Goal: Entertainment & Leisure: Consume media (video, audio)

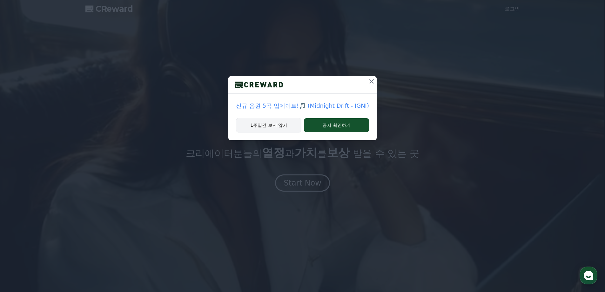
click at [287, 127] on button "1주일간 보지 않기" at bounding box center [268, 125] width 65 height 15
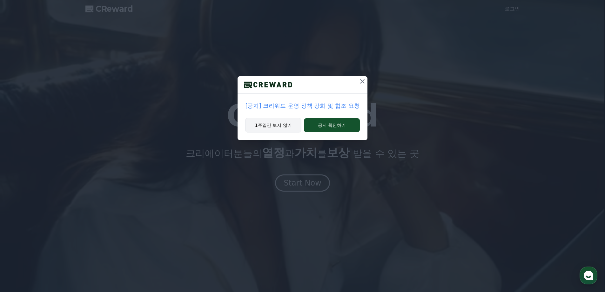
click at [290, 125] on button "1주일간 보지 않기" at bounding box center [273, 125] width 56 height 15
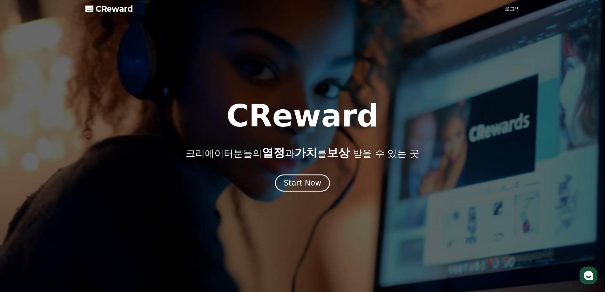
click at [504, 8] on div at bounding box center [302, 146] width 605 height 292
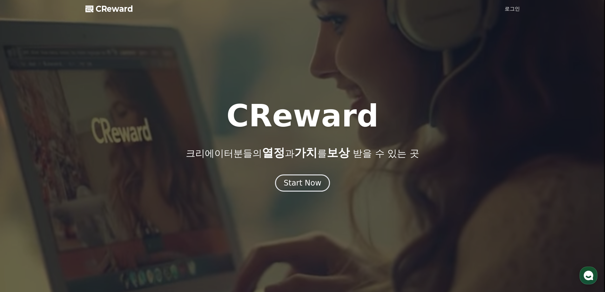
click at [508, 9] on link "로그인" at bounding box center [512, 9] width 15 height 8
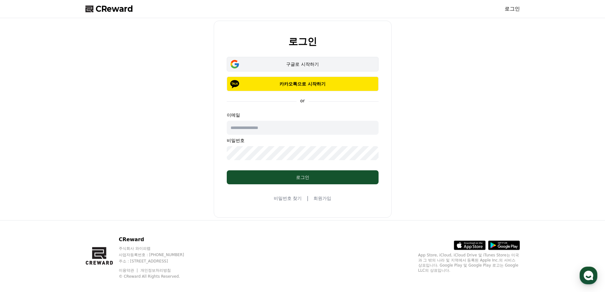
click at [296, 60] on button "구글로 시작하기" at bounding box center [303, 64] width 152 height 15
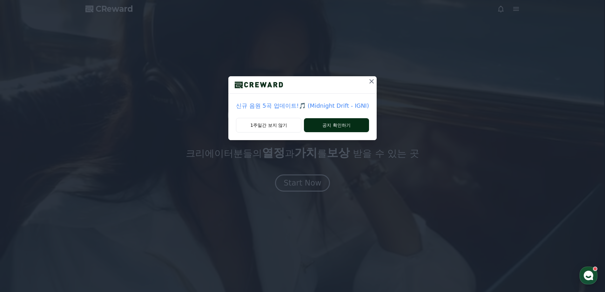
click at [327, 120] on button "공지 확인하기" at bounding box center [336, 125] width 65 height 14
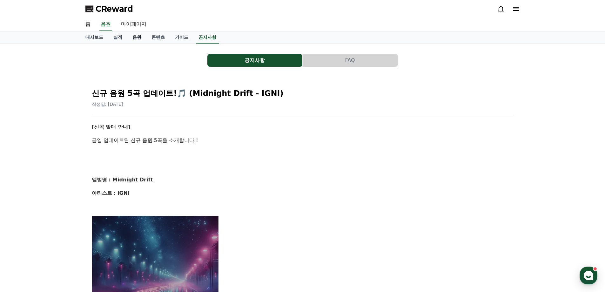
click at [141, 41] on link "음원" at bounding box center [136, 37] width 19 height 12
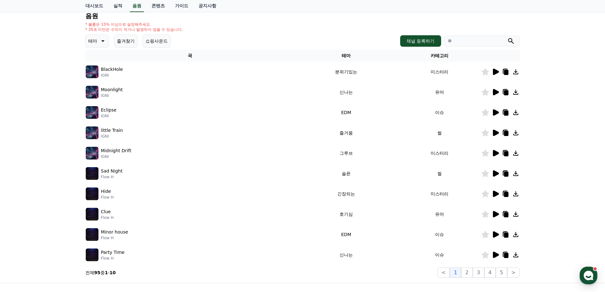
scroll to position [32, 0]
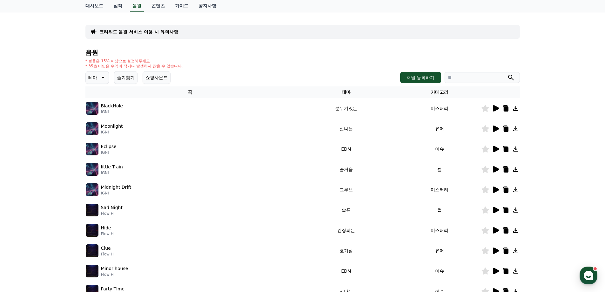
click at [103, 81] on icon at bounding box center [102, 78] width 8 height 8
click at [99, 128] on button "밝은" at bounding box center [93, 129] width 14 height 14
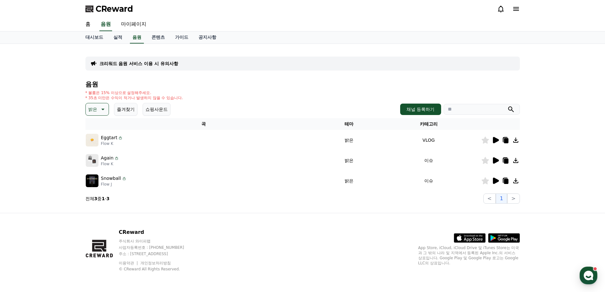
click at [492, 143] on icon at bounding box center [496, 140] width 8 height 8
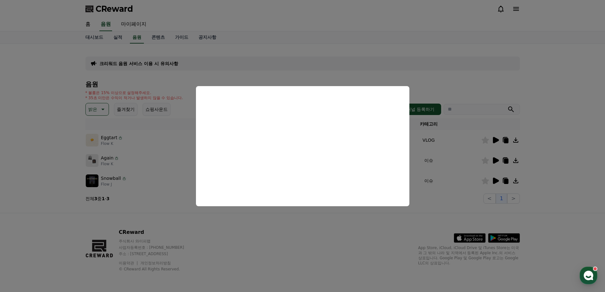
click at [472, 78] on button "close modal" at bounding box center [302, 146] width 605 height 292
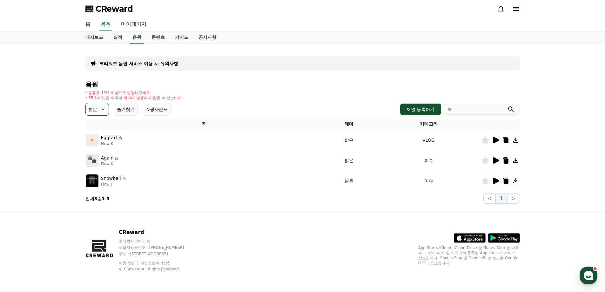
click at [497, 160] on icon at bounding box center [496, 160] width 6 height 6
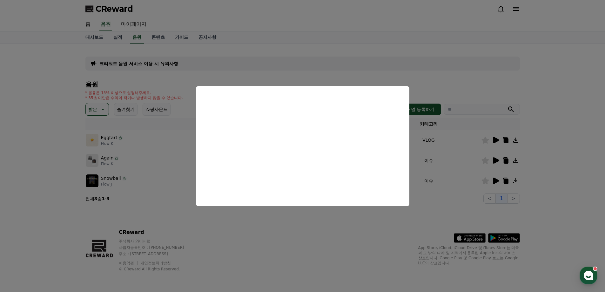
click at [457, 71] on button "close modal" at bounding box center [302, 146] width 605 height 292
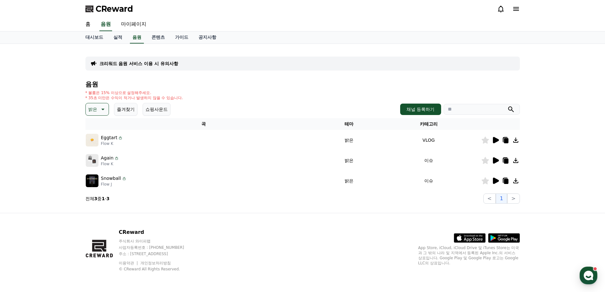
click at [496, 184] on icon at bounding box center [496, 181] width 8 height 8
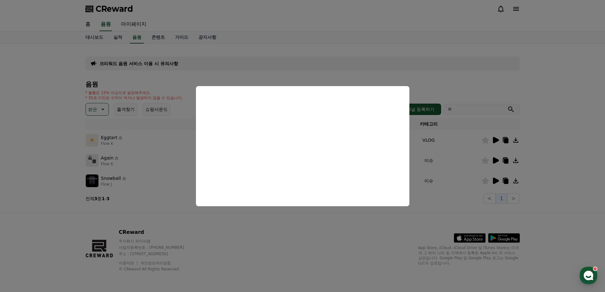
click at [437, 75] on button "close modal" at bounding box center [302, 146] width 605 height 292
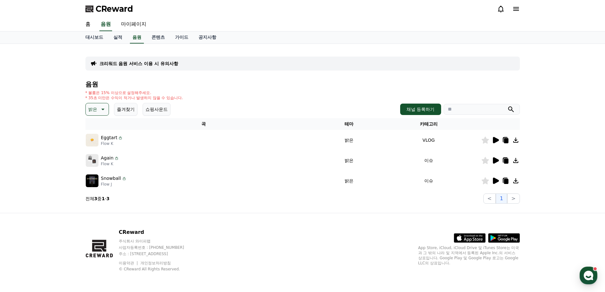
click at [506, 160] on icon at bounding box center [506, 160] width 4 height 5
click at [324, 100] on div "음원 * 볼륨은 15% 이상으로 설정해주세요. * 35초 미만은 수익이 적거나 발생하지 않을 수 있습니다. 밝은 즐겨찾기 쇼핑사운드 채널 등록…" at bounding box center [302, 142] width 435 height 123
click at [504, 141] on icon at bounding box center [506, 140] width 4 height 5
